Goal: Information Seeking & Learning: Learn about a topic

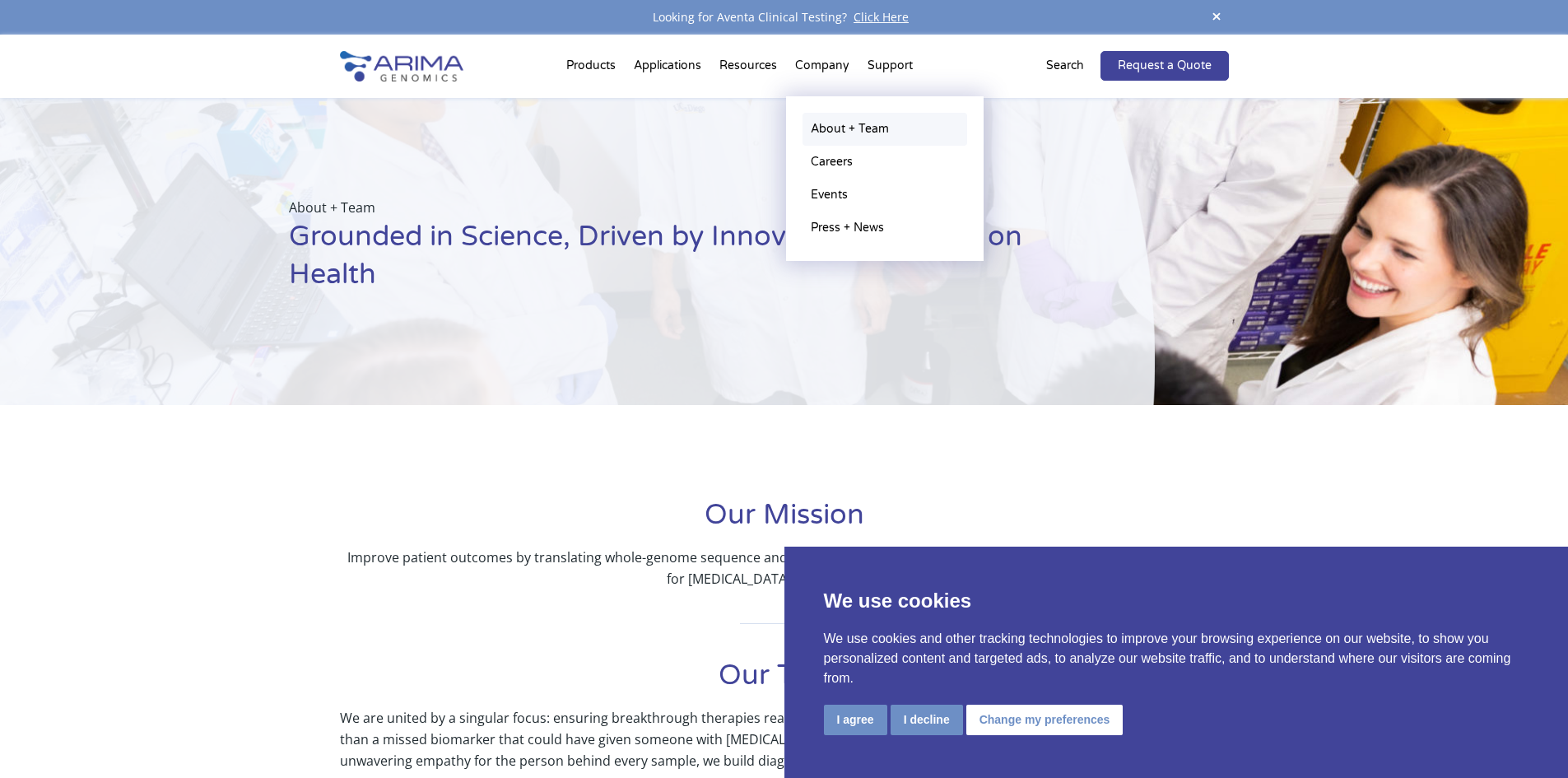
click at [829, 132] on link "About + Team" at bounding box center [884, 129] width 164 height 33
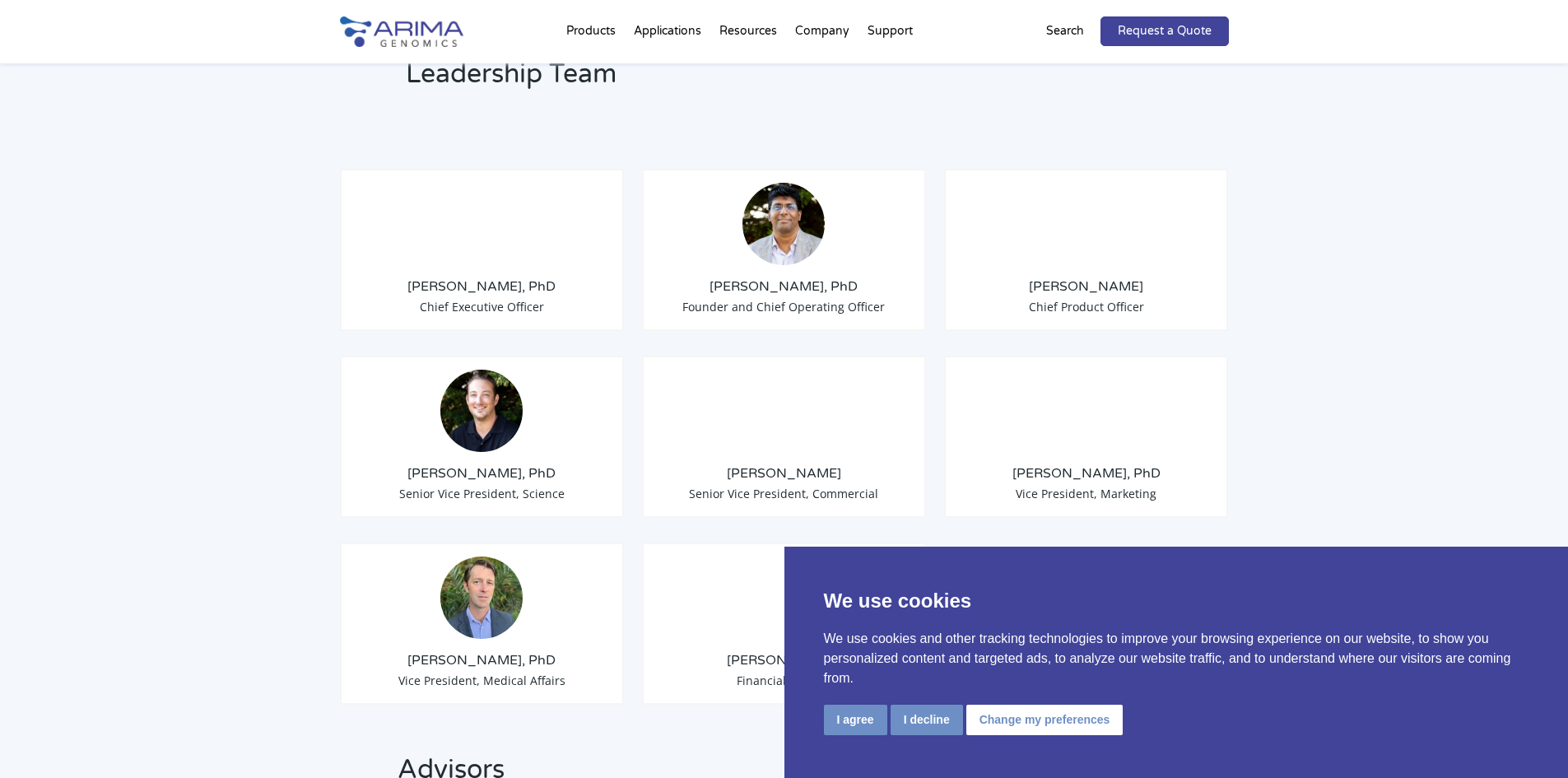
scroll to position [1250, 0]
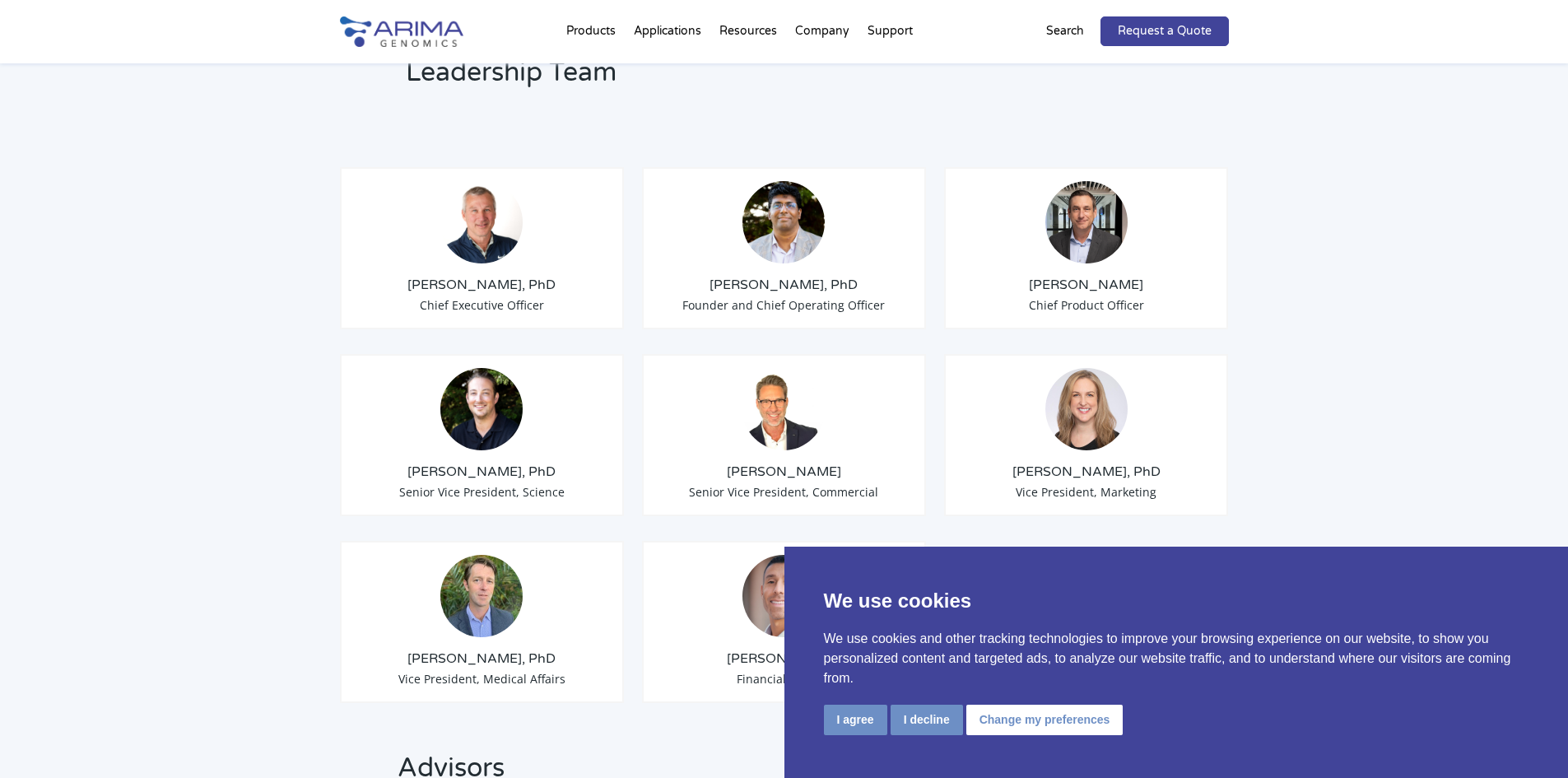
click at [818, 297] on span "Founder and Chief Operating Officer" at bounding box center [784, 305] width 203 height 16
click at [795, 212] on img at bounding box center [784, 222] width 83 height 83
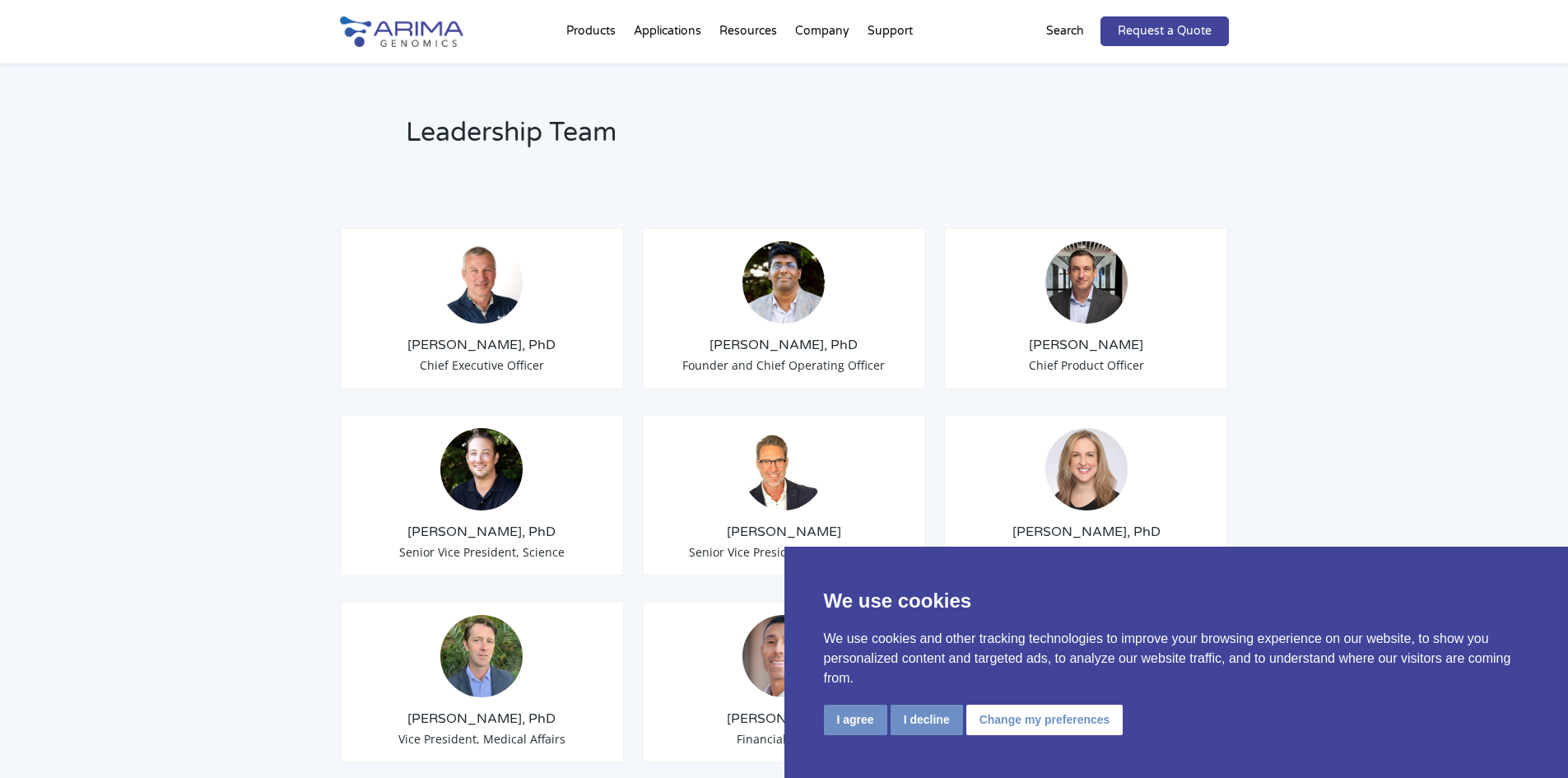
scroll to position [1185, 0]
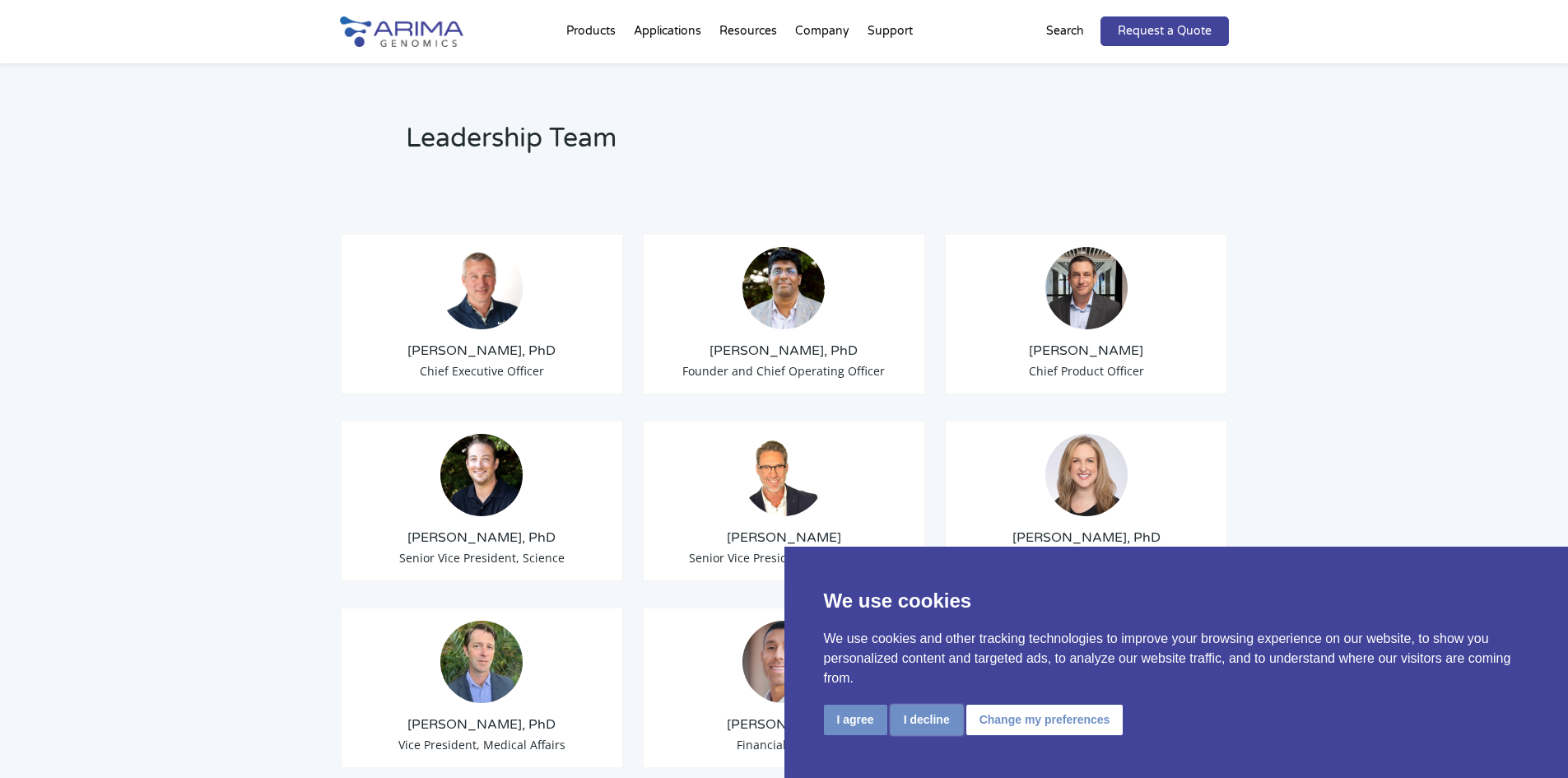
click at [941, 731] on button "I decline" at bounding box center [927, 719] width 72 height 30
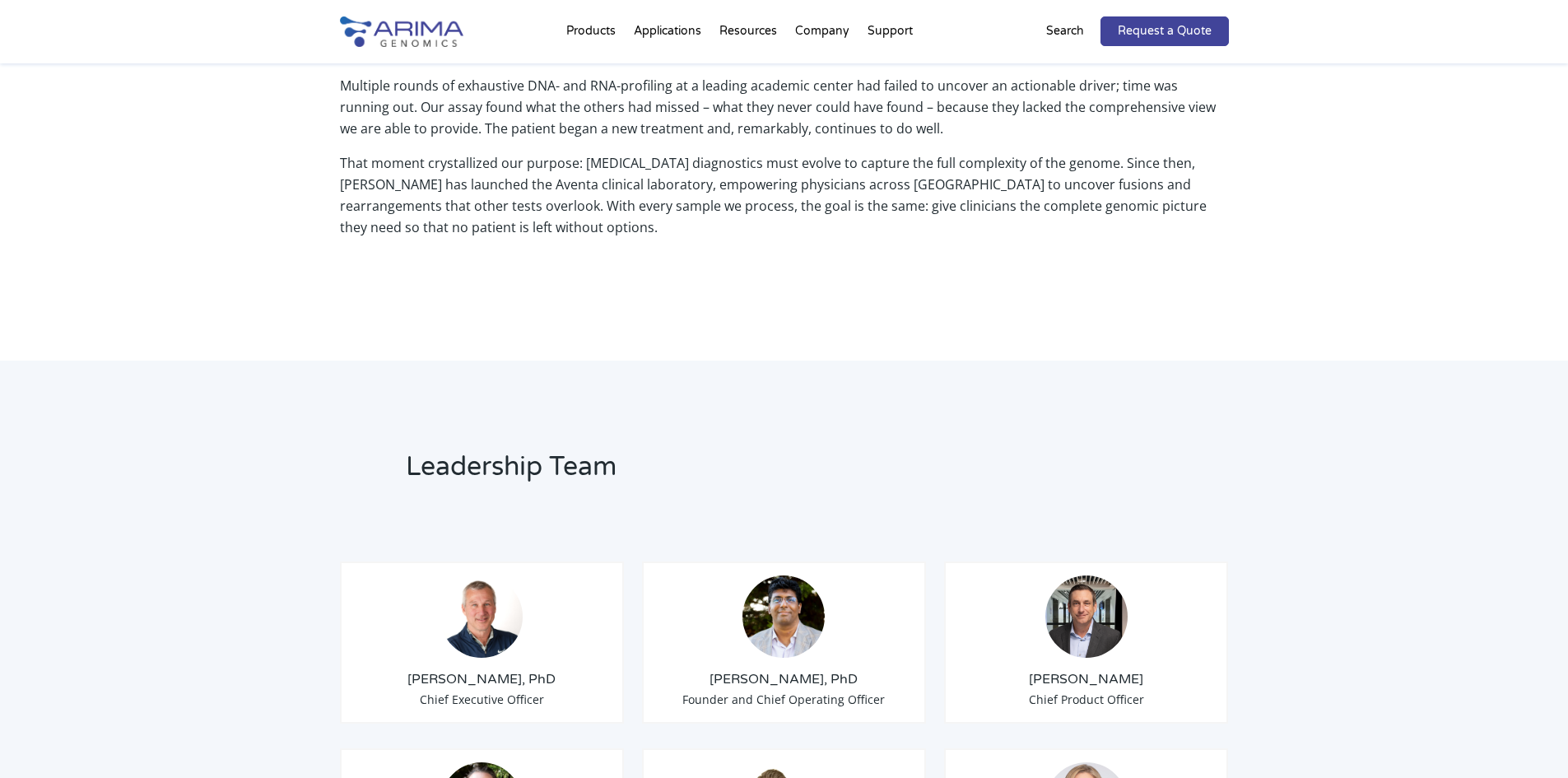
scroll to position [856, 0]
click at [509, 638] on div "[PERSON_NAME], PhD Chief Executive Officer" at bounding box center [482, 643] width 284 height 162
drag, startPoint x: 475, startPoint y: 684, endPoint x: 481, endPoint y: 674, distance: 11.7
click at [477, 692] on span "Chief Executive Officer" at bounding box center [481, 699] width 124 height 16
click at [537, 114] on p "Multiple rounds of exhaustive DNA- and RNA-profiling at a leading academic cent…" at bounding box center [784, 115] width 889 height 77
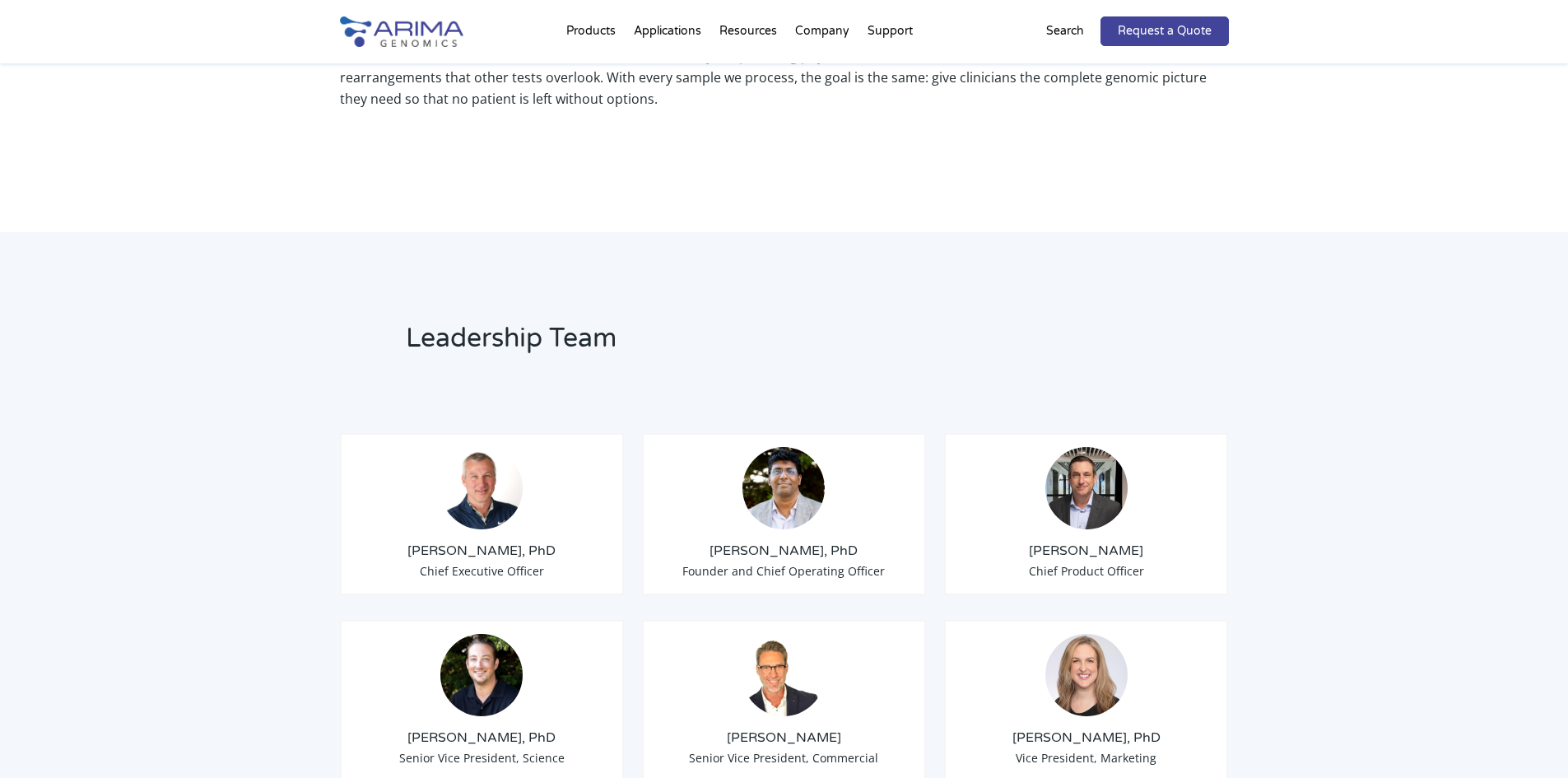
scroll to position [987, 0]
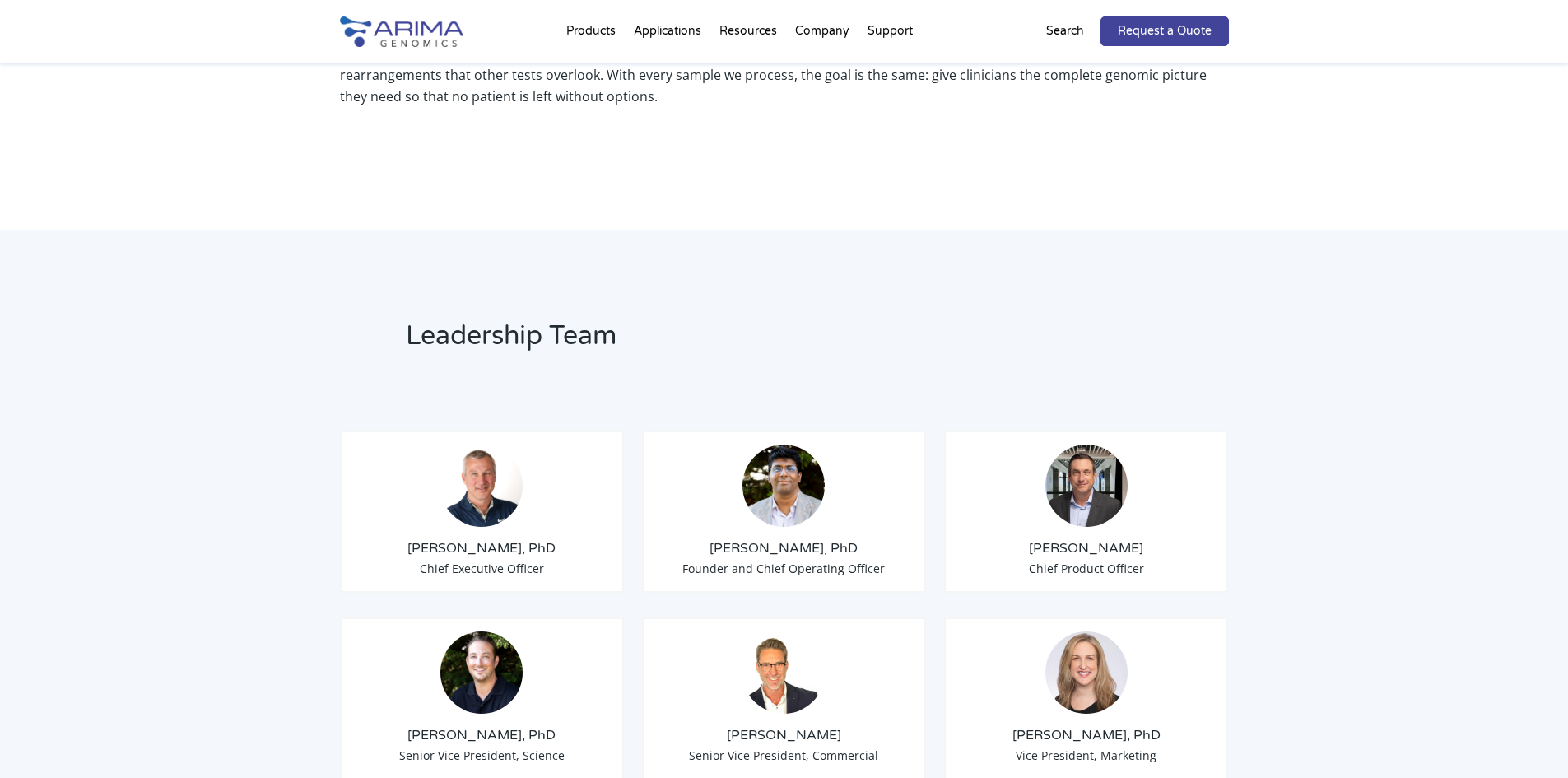
click at [795, 480] on img at bounding box center [784, 485] width 83 height 83
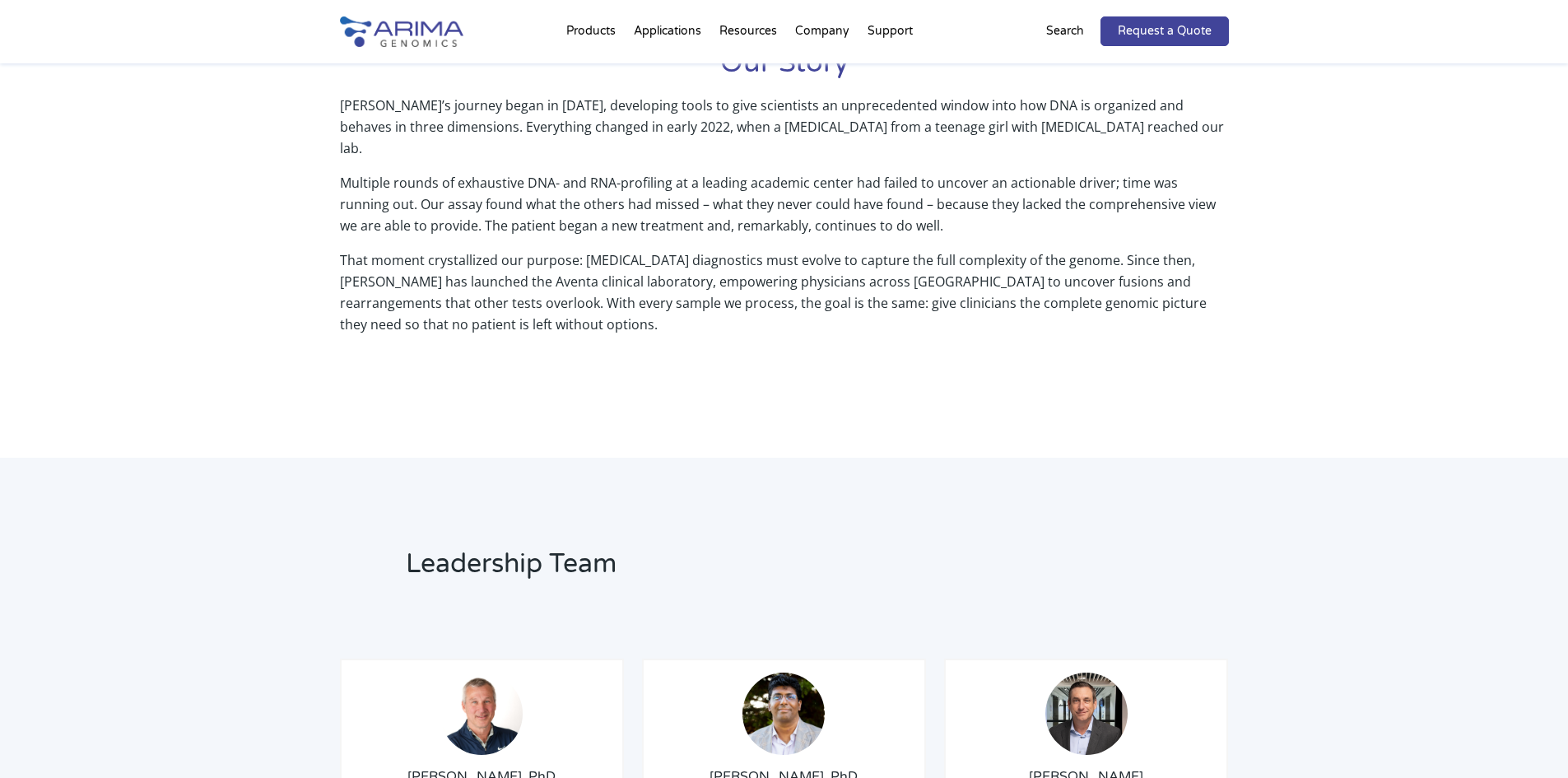
scroll to position [724, 0]
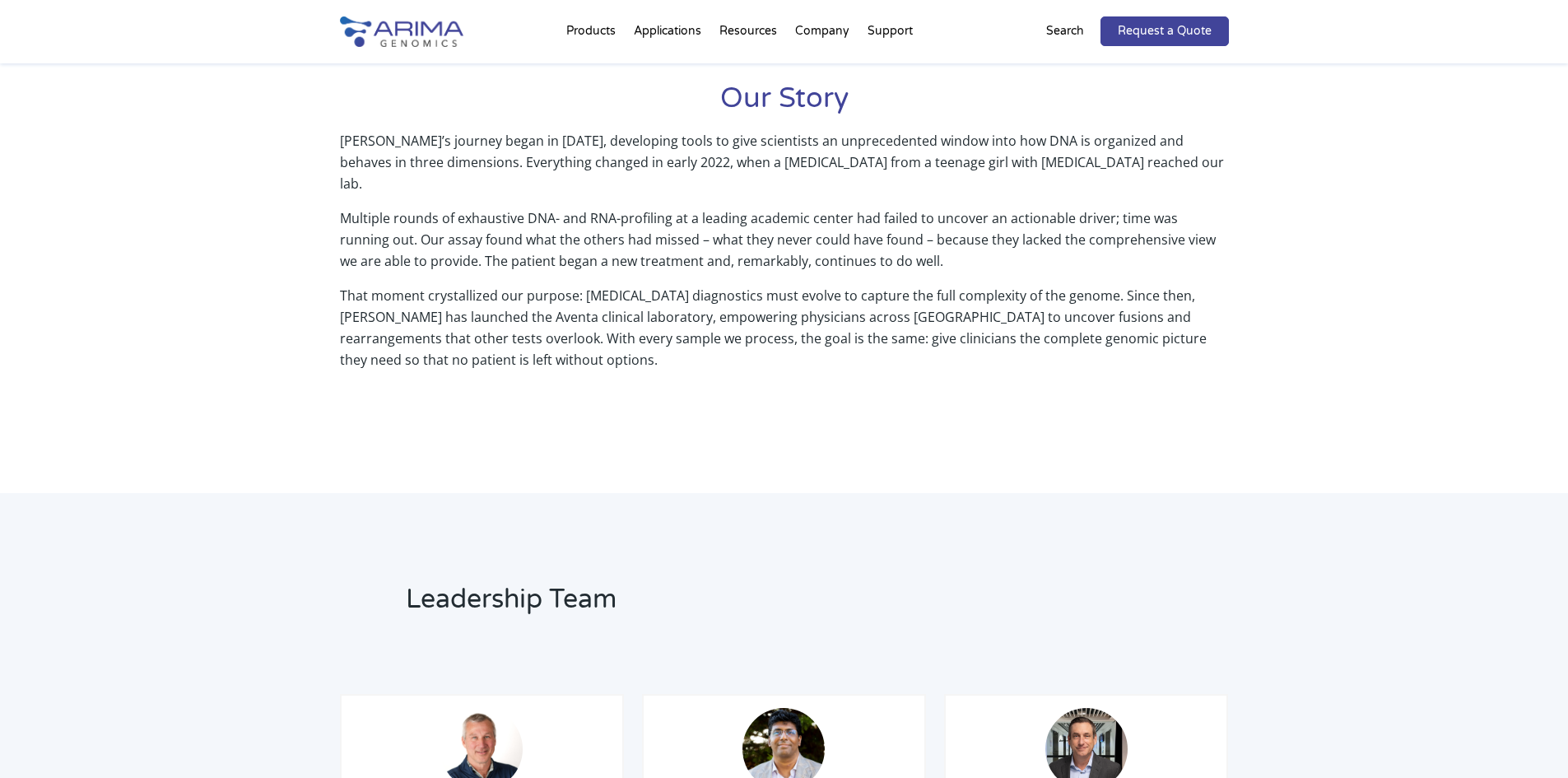
click at [604, 217] on p "Multiple rounds of exhaustive DNA- and RNA-profiling at a leading academic cent…" at bounding box center [784, 246] width 889 height 77
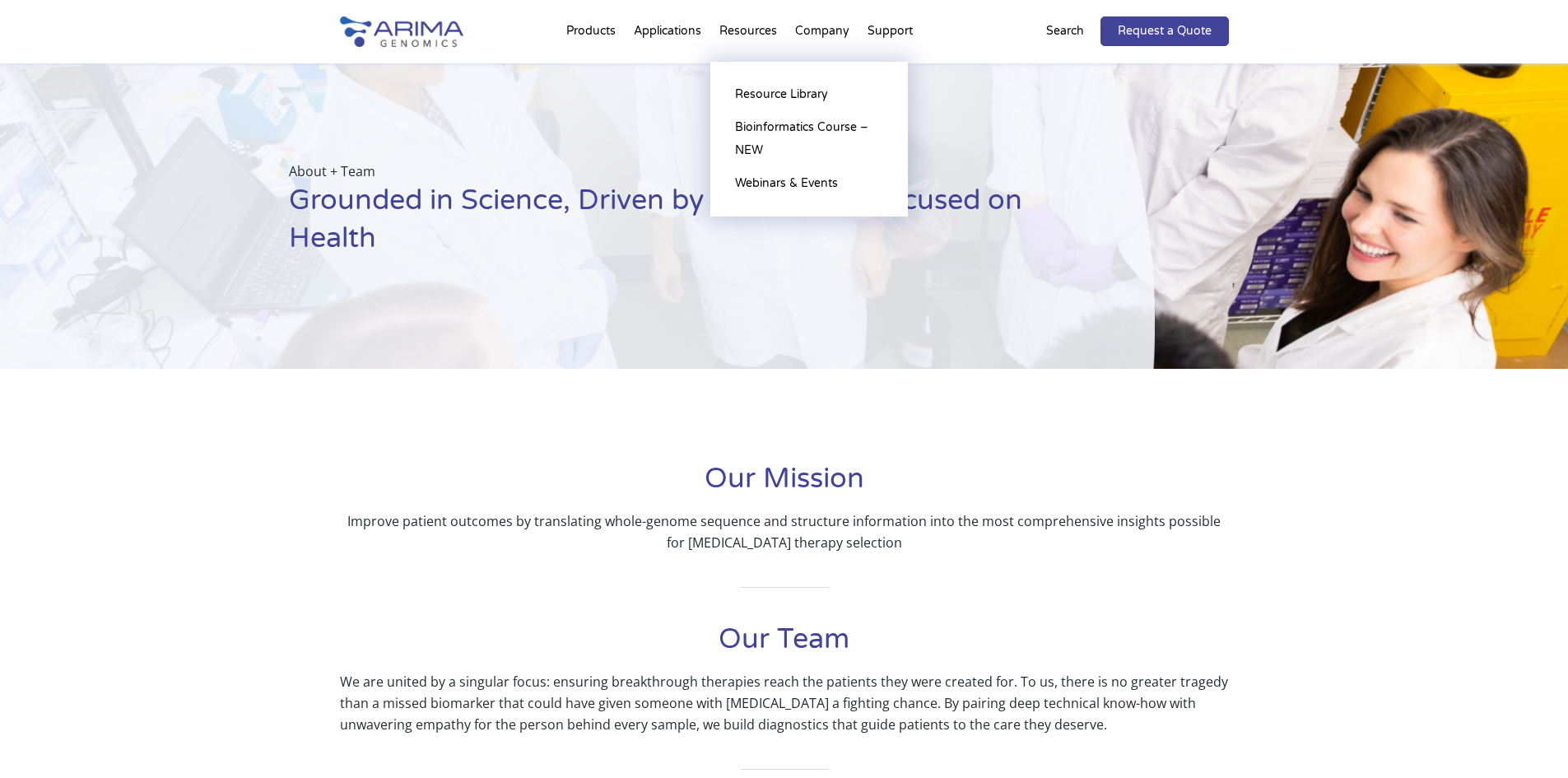
scroll to position [0, 0]
